Goal: Book appointment/travel/reservation

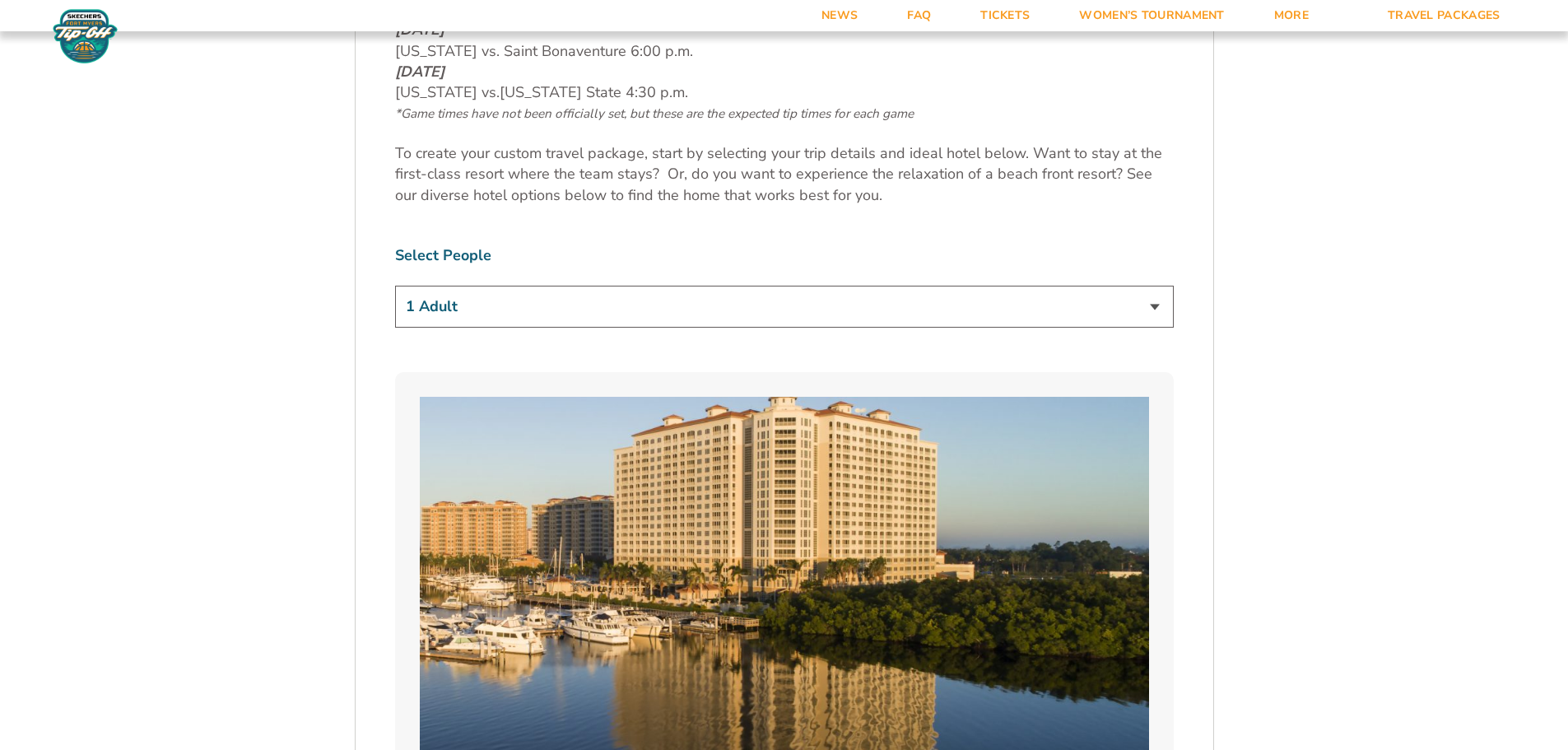
scroll to position [988, 0]
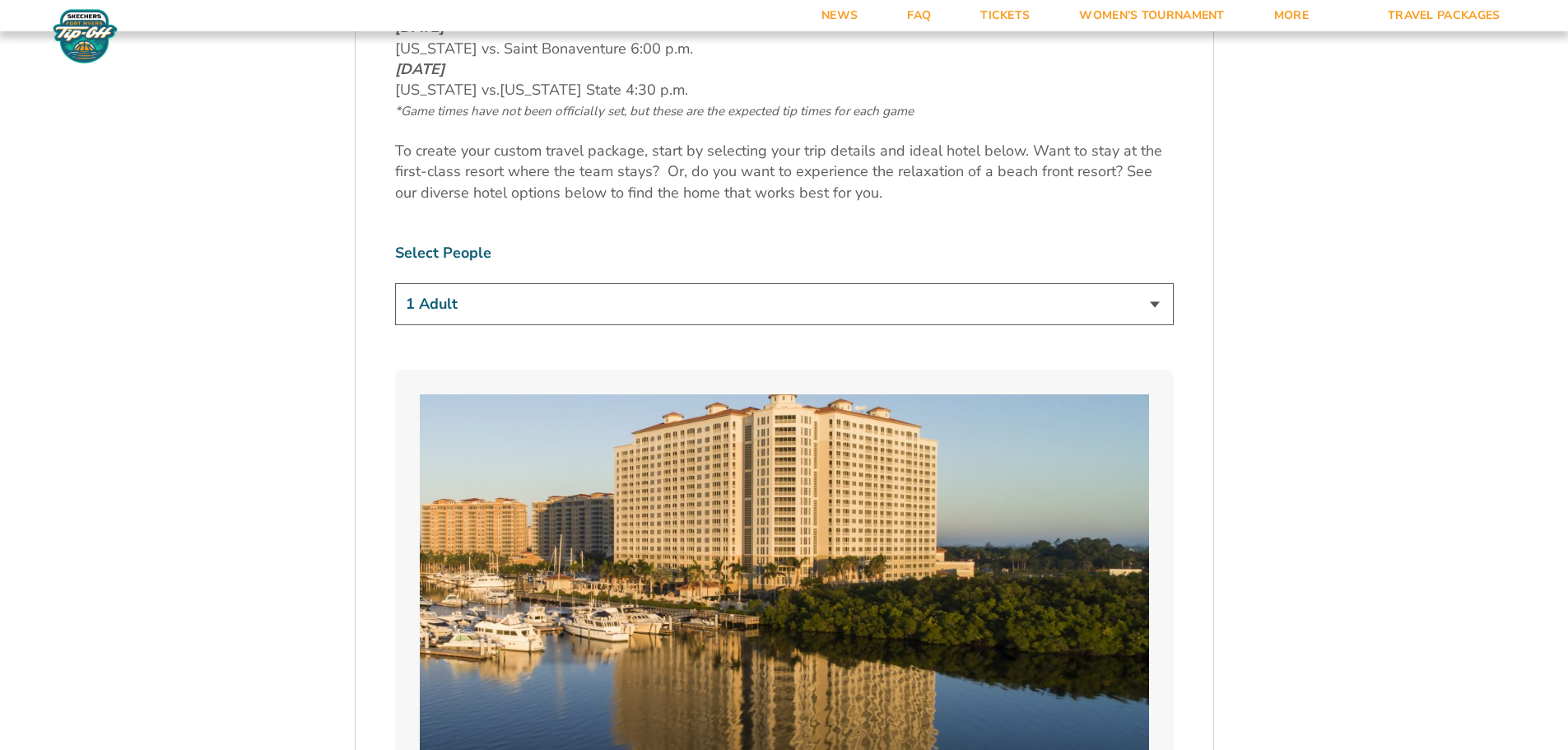
click at [601, 304] on select "1 Adult 2 Adults 3 Adults 4 Adults 2 Adults + 1 Child 2 Adults + 2 Children 2 A…" at bounding box center [784, 305] width 778 height 42
select select "2 Adults + 2 Children"
click at [395, 283] on select "1 Adult 2 Adults 3 Adults 4 Adults 2 Adults + 1 Child 2 Adults + 2 Children 2 A…" at bounding box center [784, 305] width 778 height 42
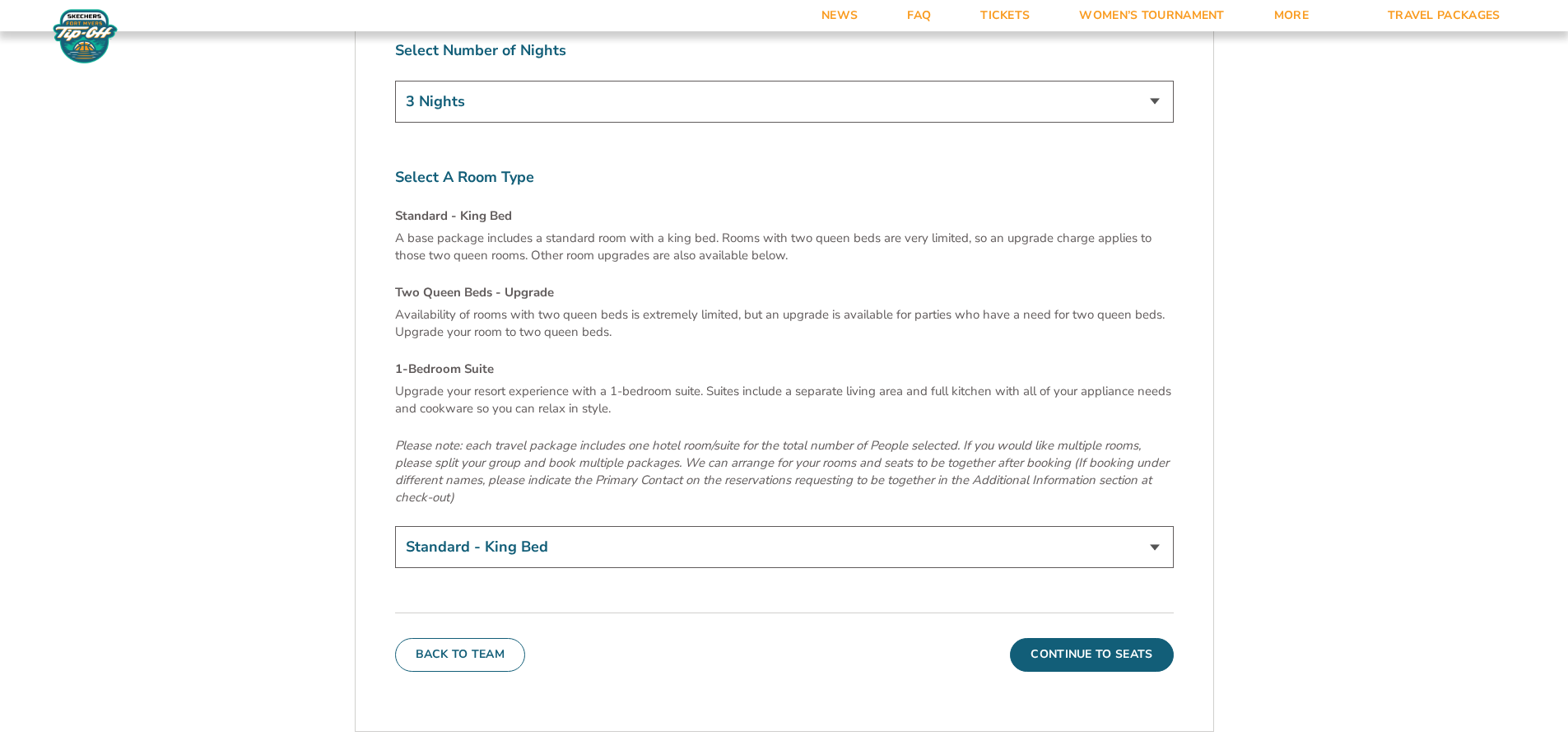
scroll to position [5600, 0]
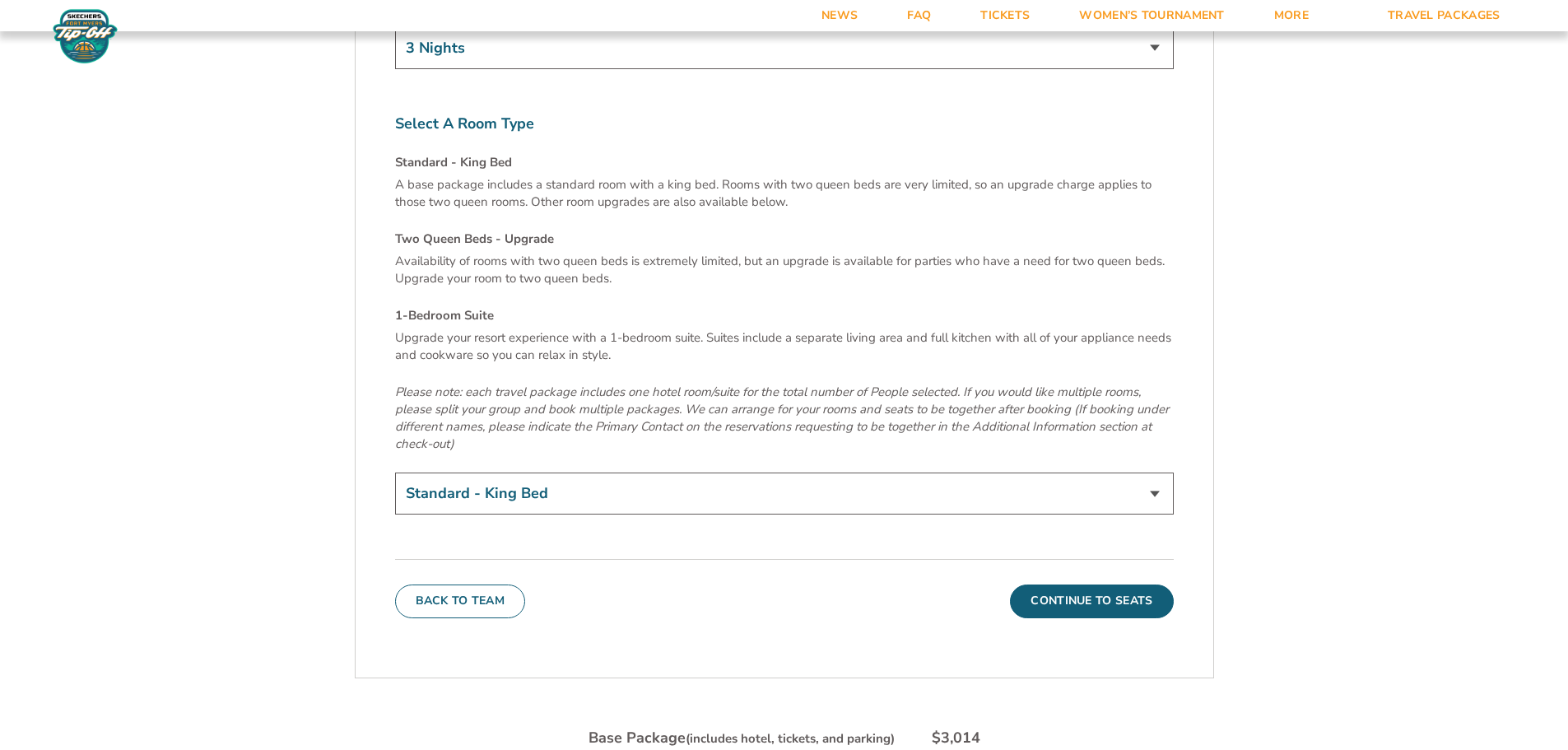
click at [761, 473] on select "Standard - King Bed Two Queen Beds - Upgrade (+$15 per night) 1-Bedroom Suite (…" at bounding box center [784, 494] width 778 height 42
select select "1-Bedroom Suite"
click at [395, 473] on select "Standard - King Bed Two Queen Beds - Upgrade (+$15 per night) 1-Bedroom Suite (…" at bounding box center [784, 494] width 778 height 42
click at [948, 383] on em "Please note: each travel package includes one hotel room/suite for the total nu…" at bounding box center [782, 417] width 773 height 69
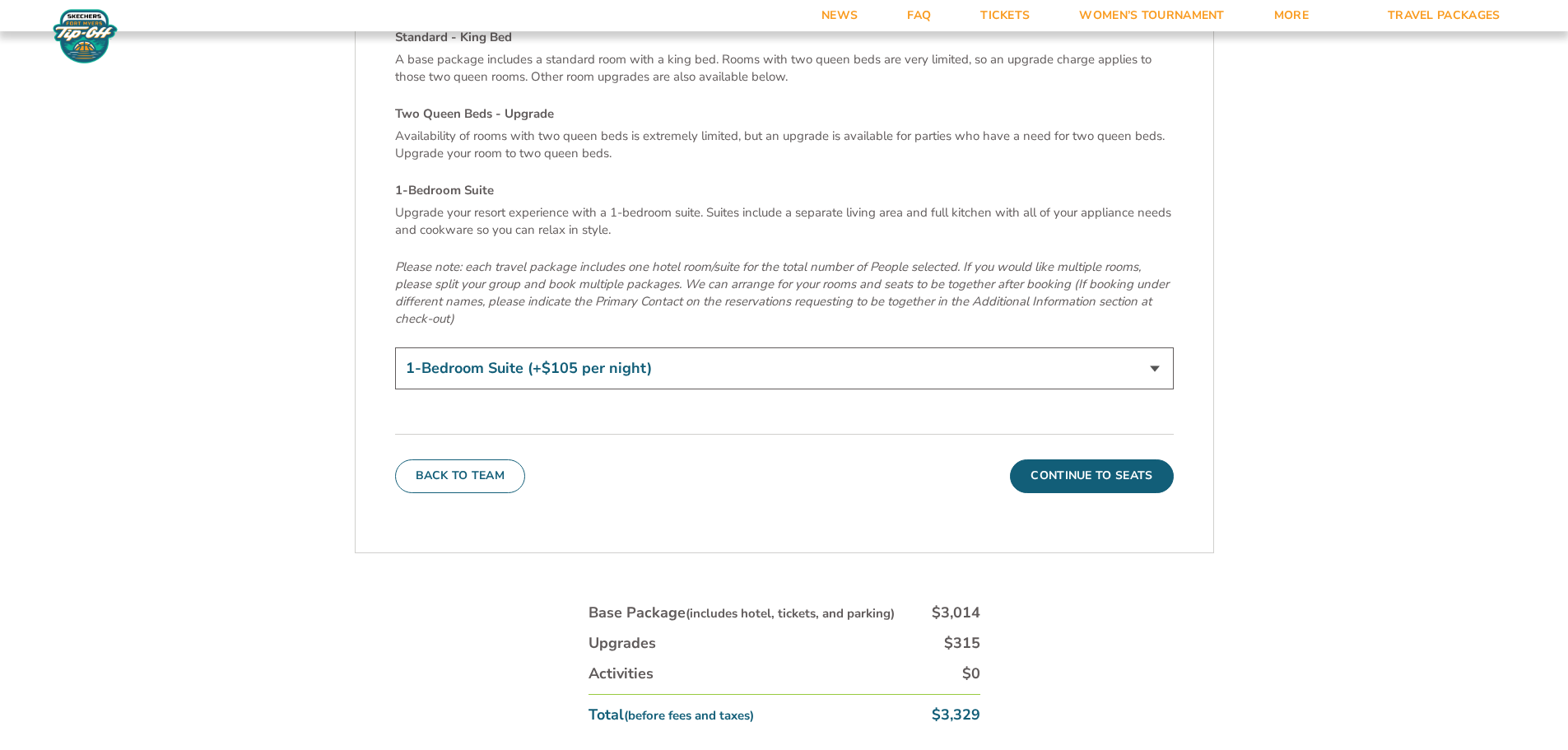
scroll to position [5765, 0]
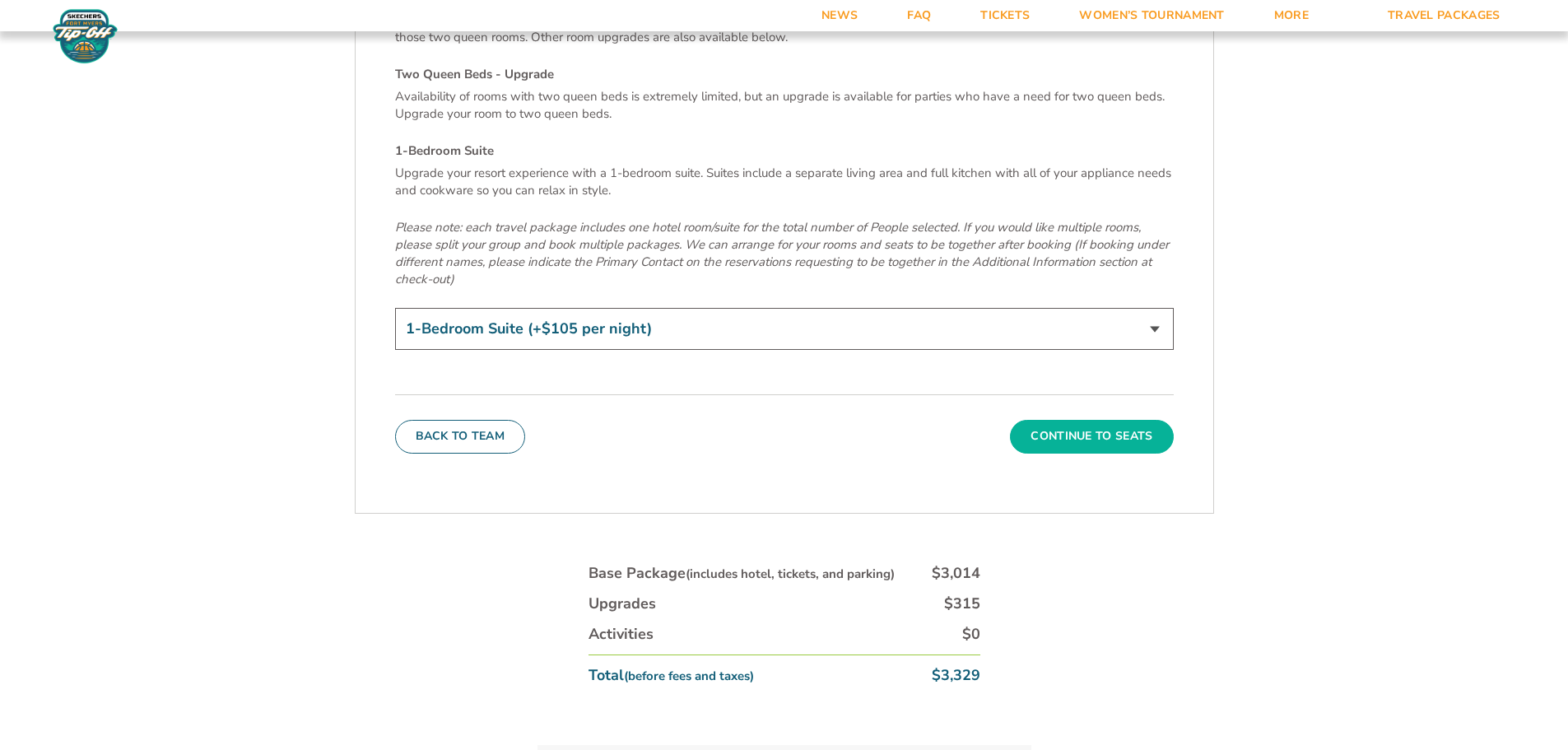
click at [1066, 420] on button "Continue To Seats" at bounding box center [1091, 436] width 163 height 33
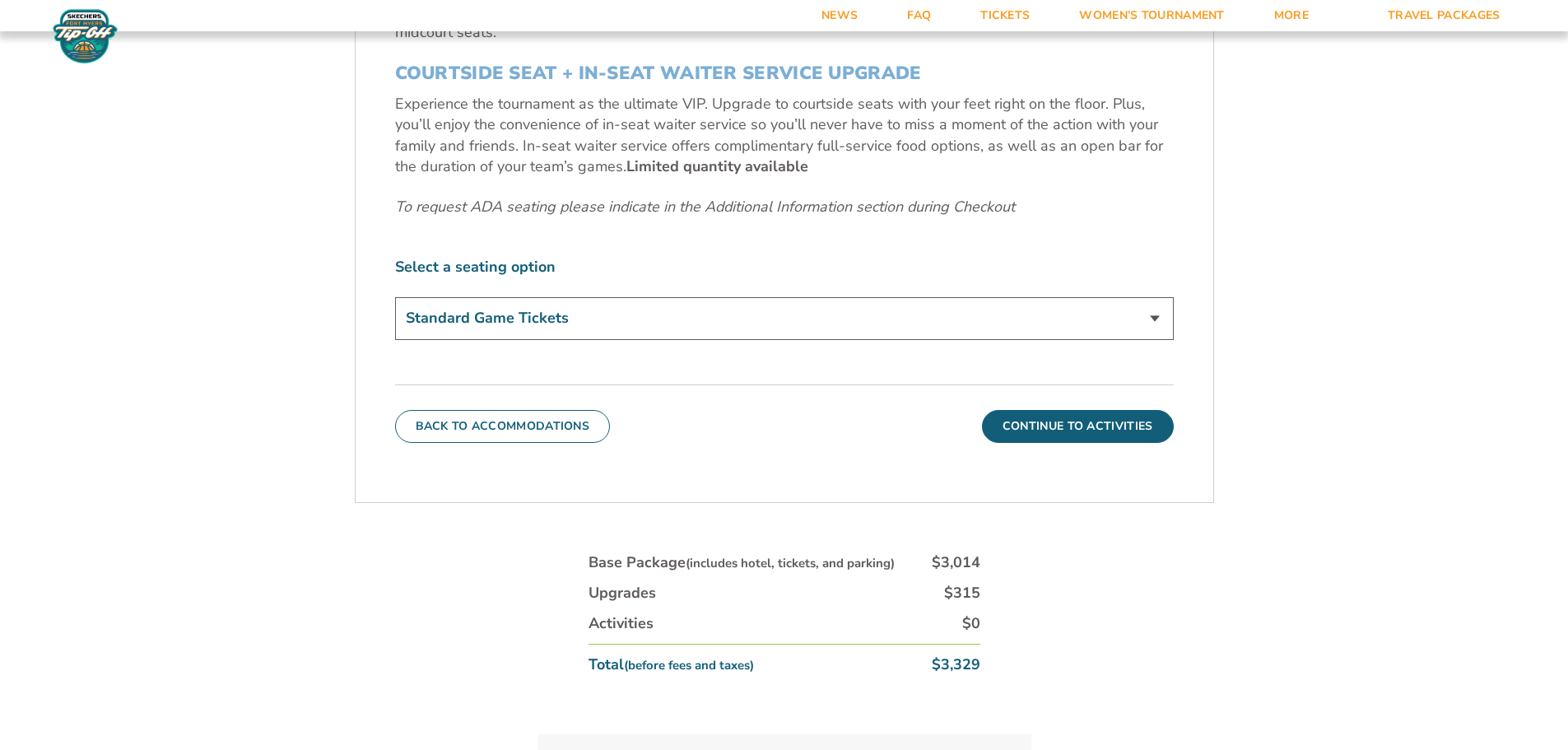
scroll to position [849, 0]
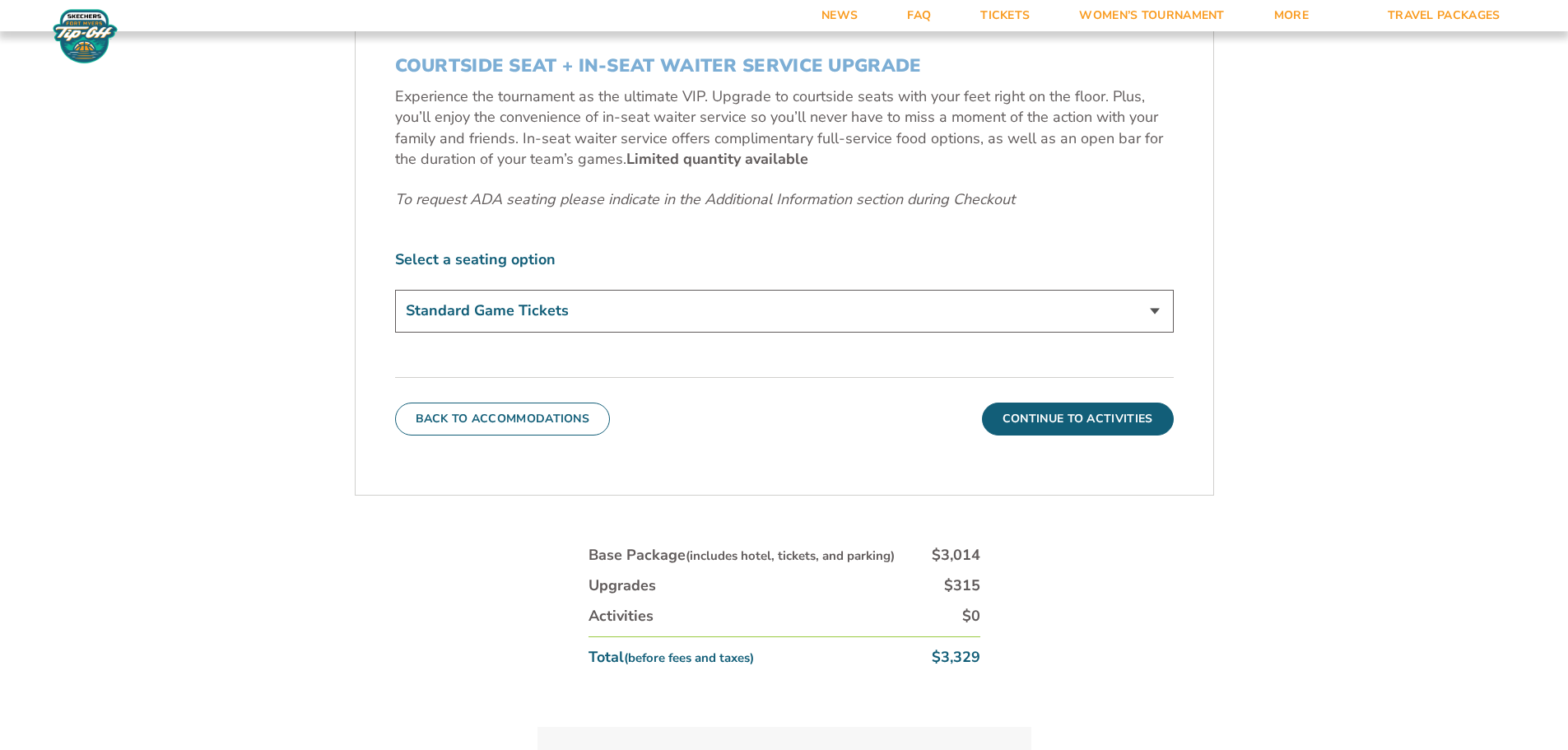
click at [948, 308] on select "Standard Game Tickets Midcourt Seat Upgrade (+$140 per person) Courtside Seat +…" at bounding box center [784, 311] width 778 height 42
click at [1052, 423] on button "Continue To Activities" at bounding box center [1078, 419] width 192 height 33
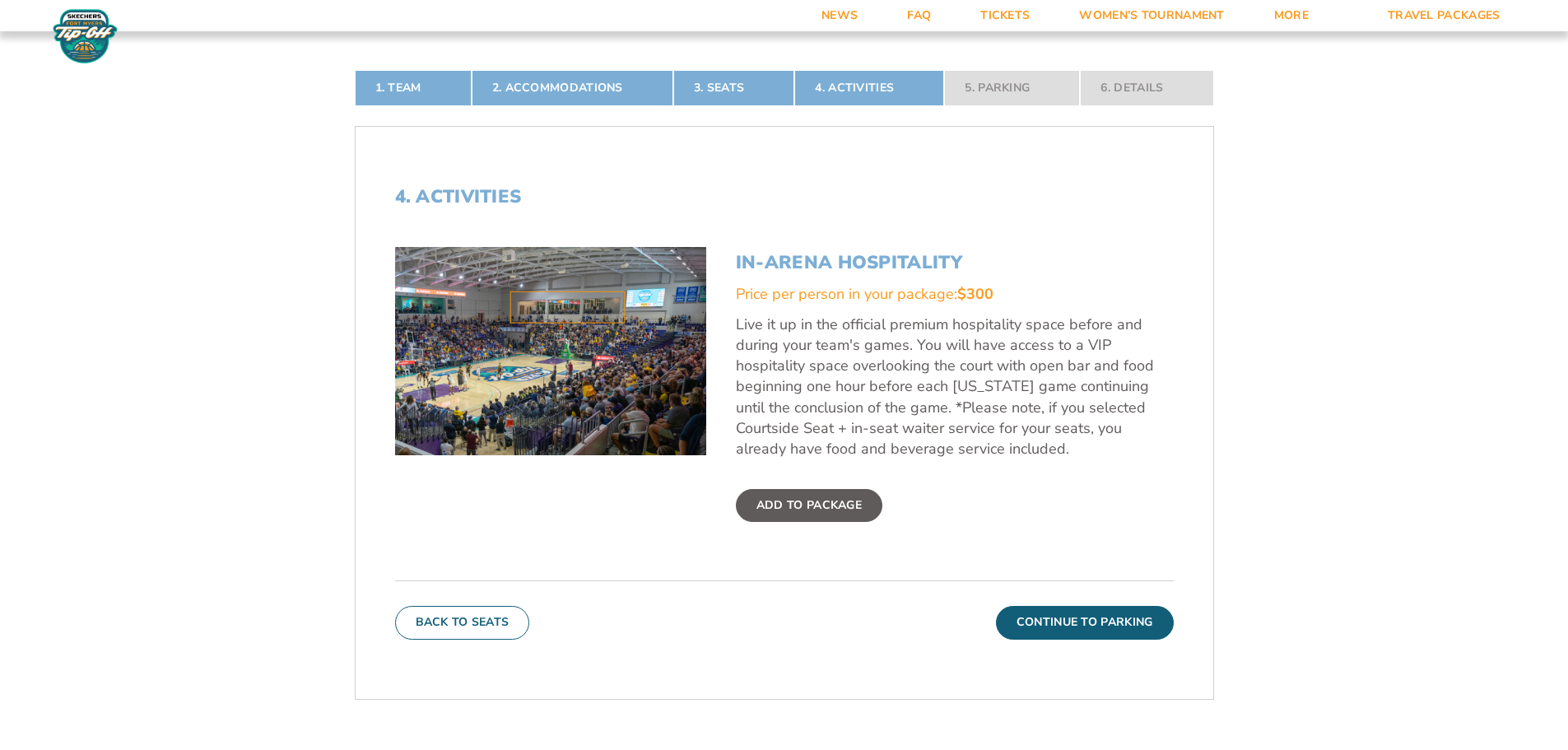
scroll to position [519, 0]
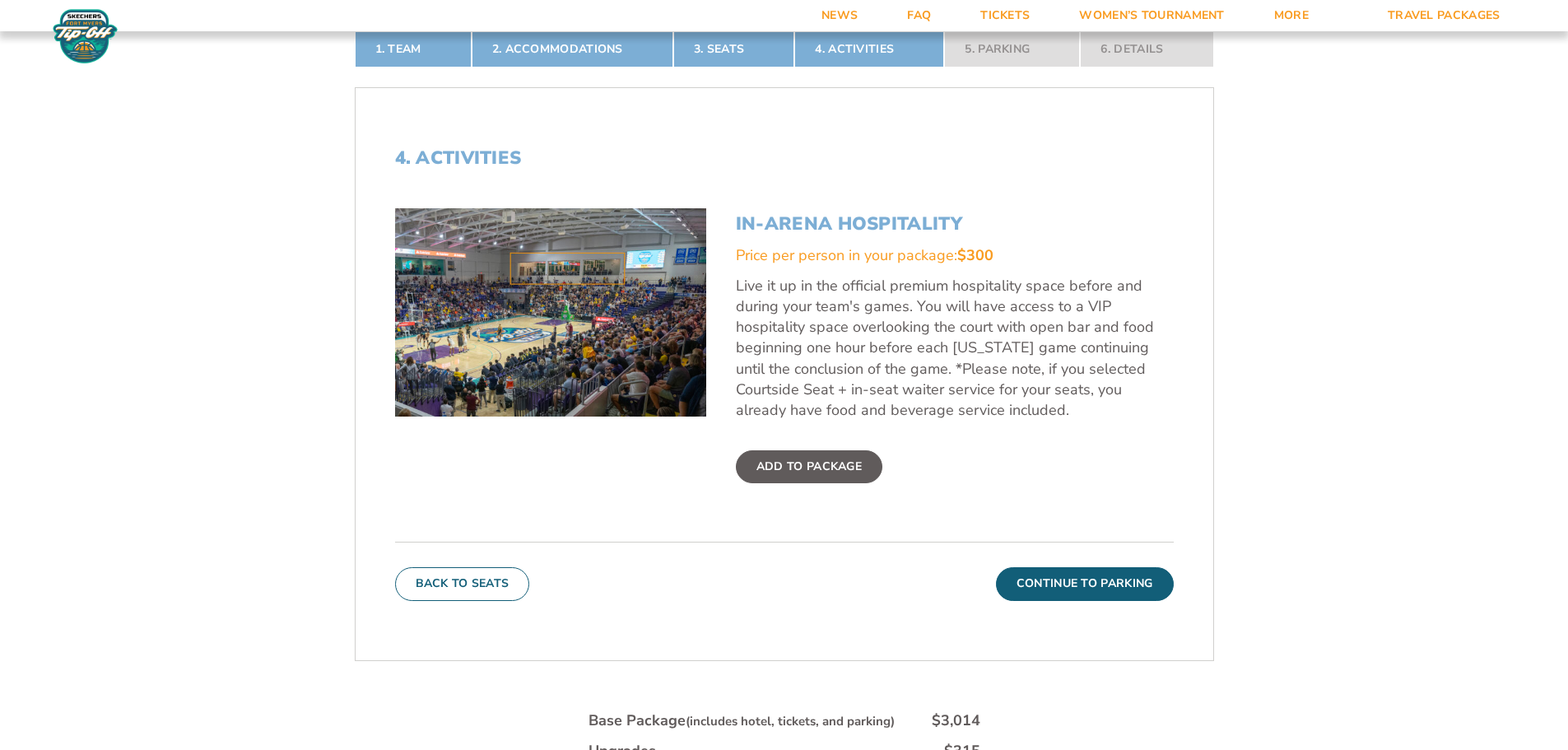
click at [660, 323] on img at bounding box center [550, 312] width 311 height 208
click at [1080, 585] on button "Continue To Parking" at bounding box center [1085, 584] width 178 height 33
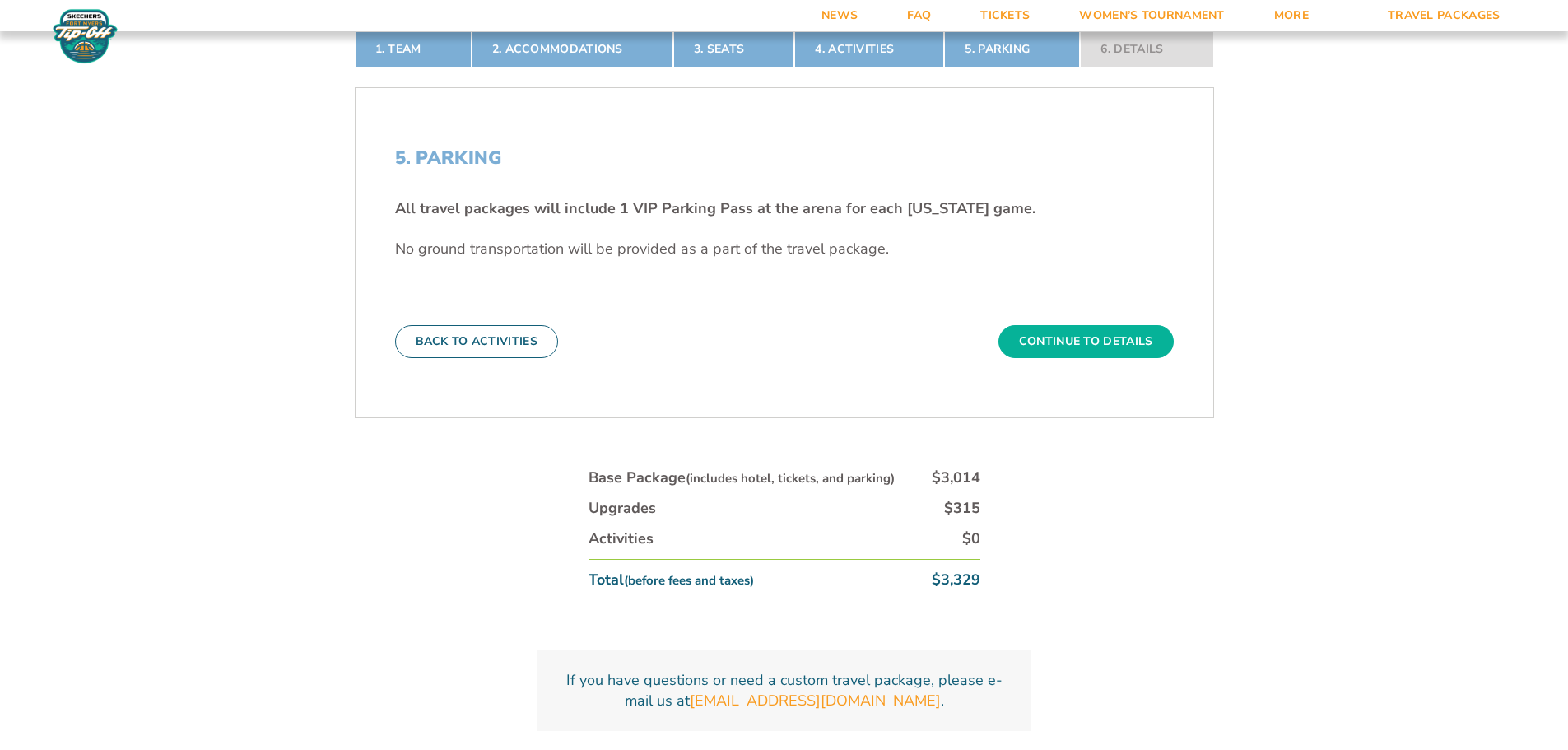
click at [1097, 347] on button "Continue To Details" at bounding box center [1085, 341] width 176 height 33
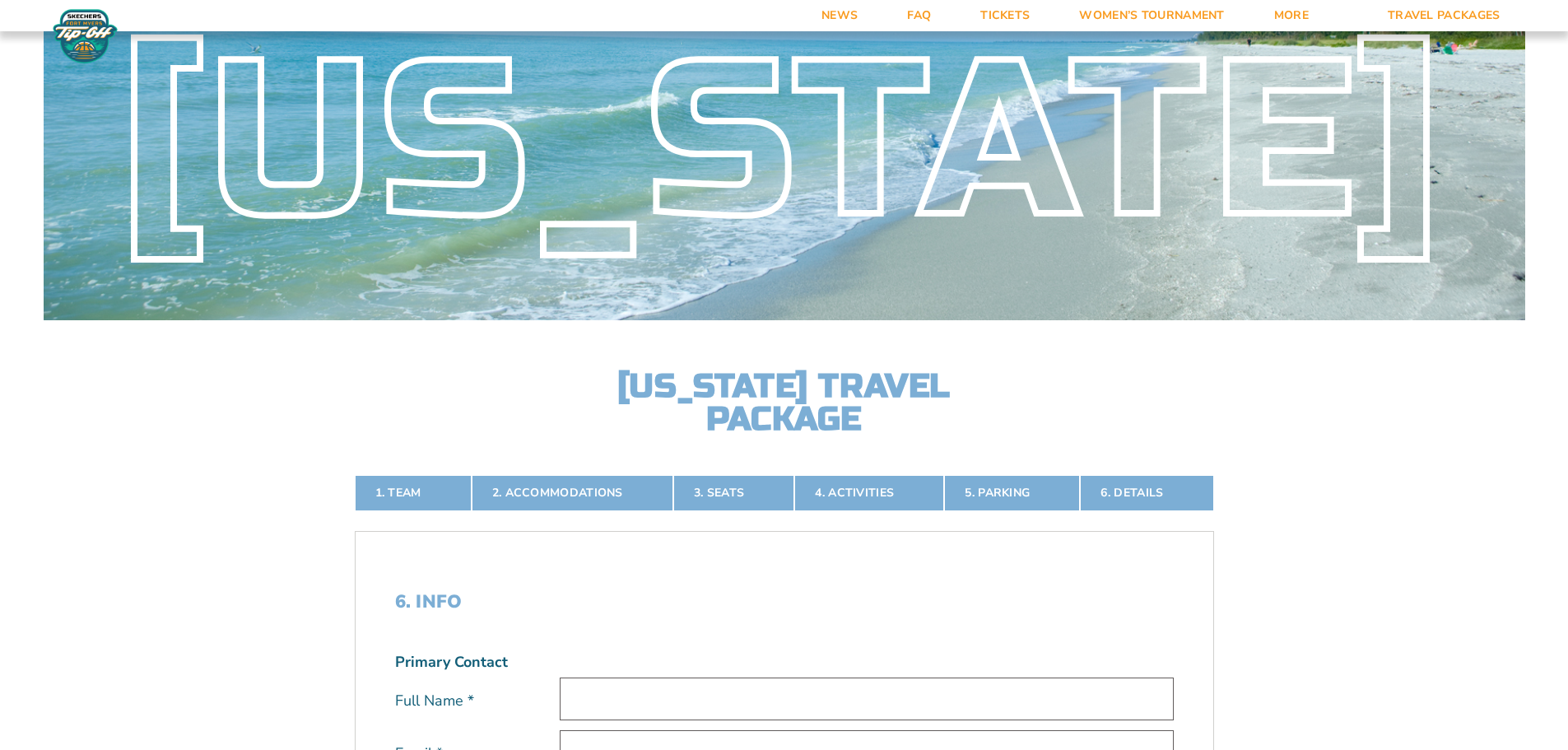
scroll to position [0, 0]
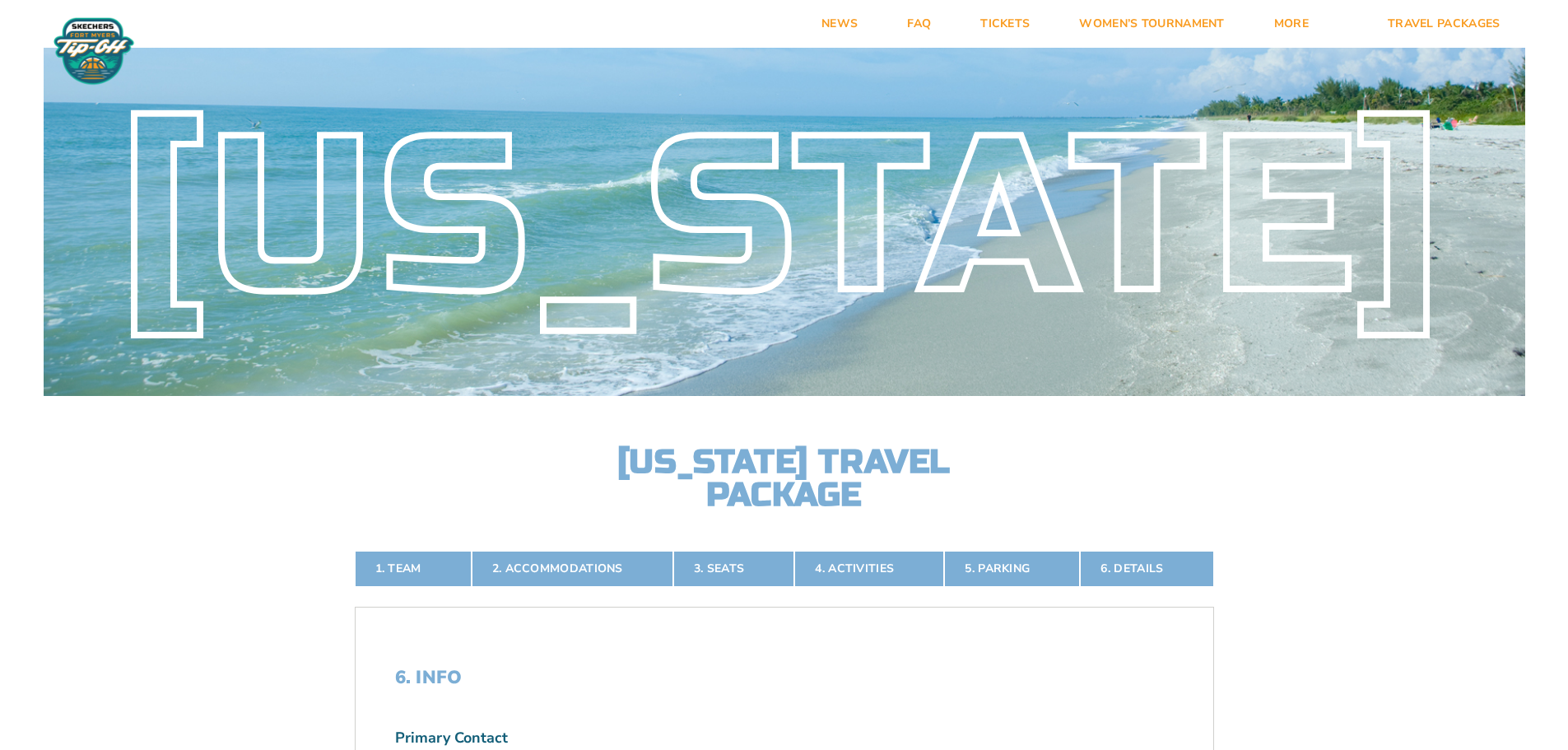
click at [90, 38] on img at bounding box center [93, 51] width 89 height 70
